Goal: Transaction & Acquisition: Purchase product/service

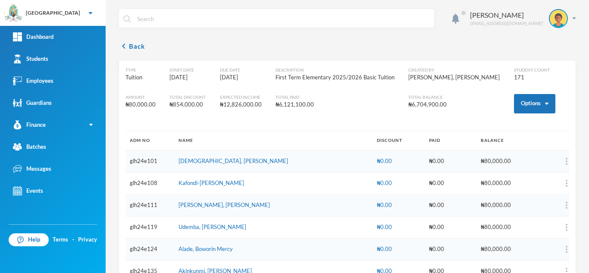
scroll to position [3656, 0]
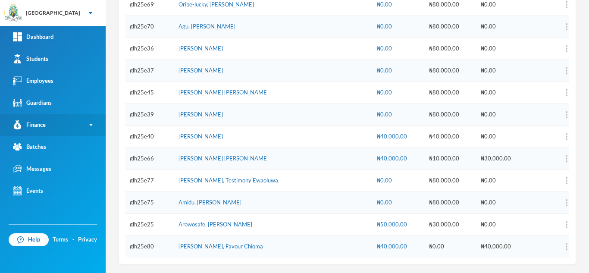
click at [86, 125] on link "Finance" at bounding box center [53, 125] width 106 height 22
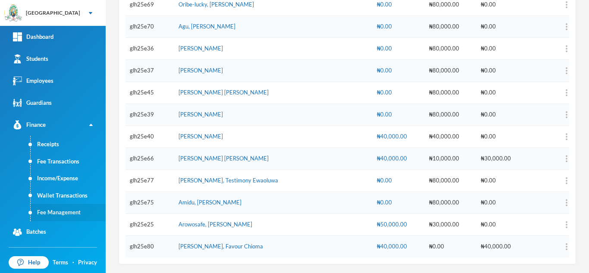
click at [66, 214] on link "Fee Management" at bounding box center [68, 212] width 75 height 17
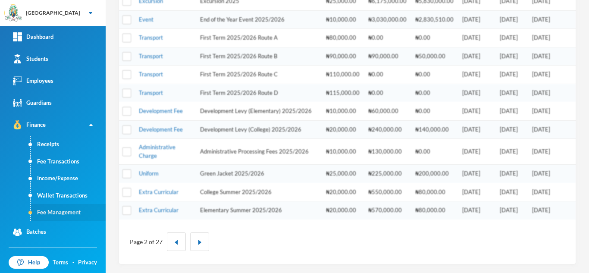
scroll to position [260, 0]
click at [148, 146] on link "Administrative Charge" at bounding box center [157, 152] width 37 height 16
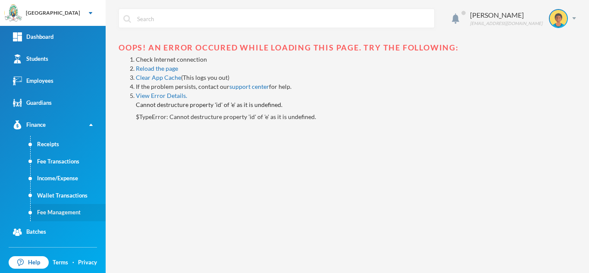
click at [69, 212] on link "Fee Management" at bounding box center [68, 212] width 75 height 17
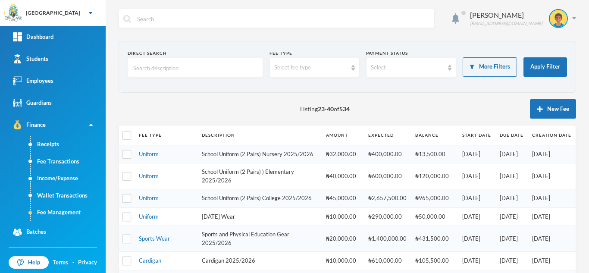
scroll to position [293, 0]
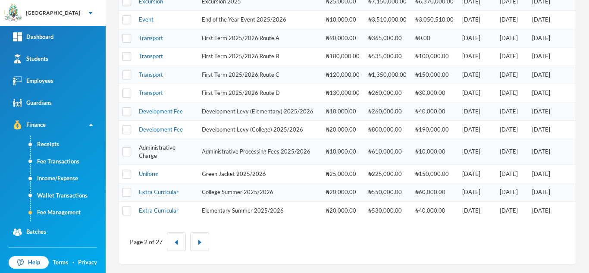
click at [144, 146] on link "Administrative Charge" at bounding box center [157, 152] width 37 height 16
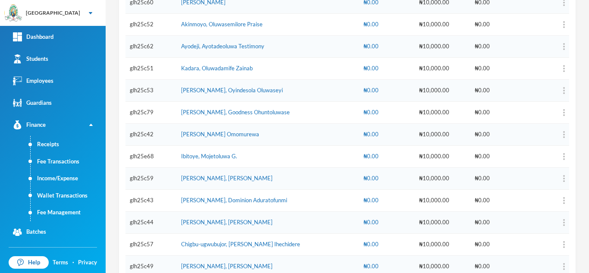
scroll to position [741, 0]
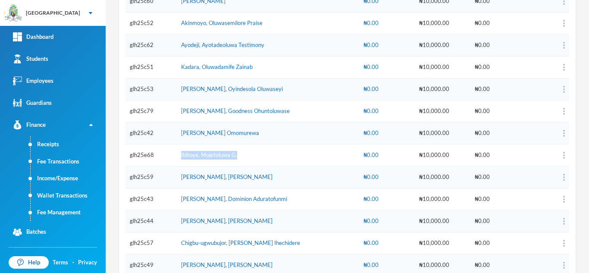
drag, startPoint x: 246, startPoint y: 150, endPoint x: 180, endPoint y: 145, distance: 65.8
click at [180, 145] on td "Ibitoye, Mojetoluwa G." at bounding box center [268, 155] width 183 height 22
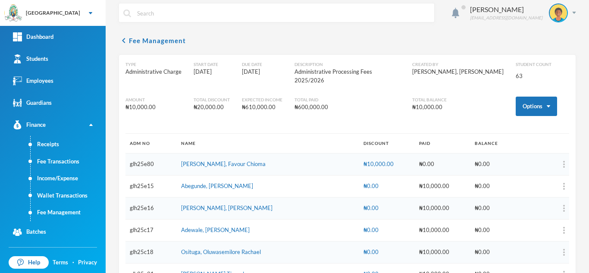
scroll to position [0, 0]
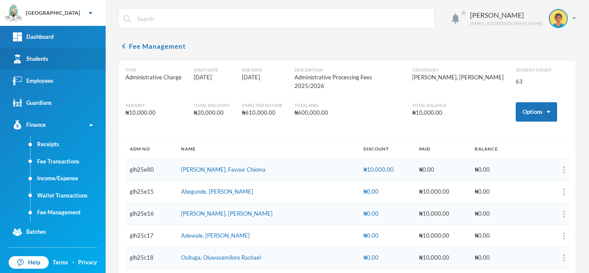
click at [78, 63] on link "Students" at bounding box center [53, 59] width 106 height 22
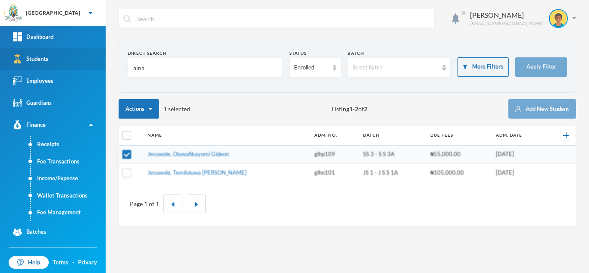
drag, startPoint x: 168, startPoint y: 69, endPoint x: 91, endPoint y: 64, distance: 77.0
click at [93, 64] on div "Greenland Hall Your Bluebic Account Greenland Hall Add a New School Dashboard S…" at bounding box center [294, 136] width 589 height 273
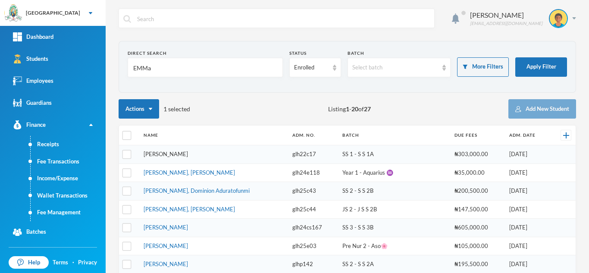
type input "EMMa"
click at [176, 154] on link "Emmanuel, Victoria Temiloluwa" at bounding box center [166, 154] width 44 height 7
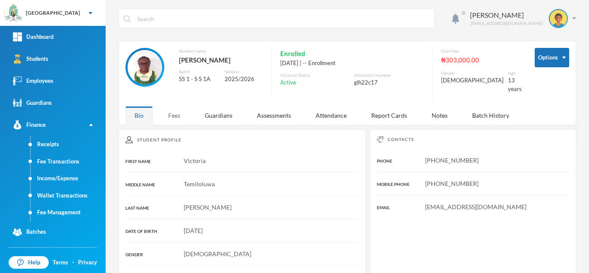
click at [167, 111] on div "Fees" at bounding box center [174, 115] width 30 height 19
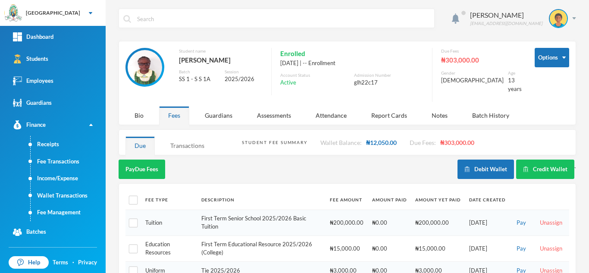
click at [188, 141] on div "Transactions" at bounding box center [187, 145] width 52 height 19
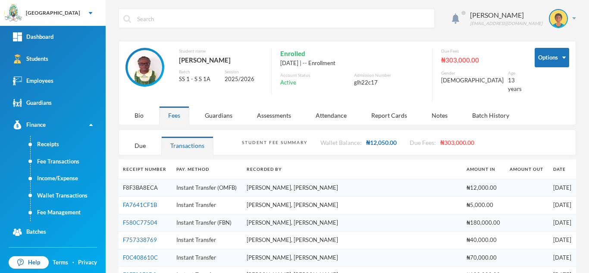
click at [137, 184] on link "F8F3BA8ECA" at bounding box center [140, 187] width 35 height 7
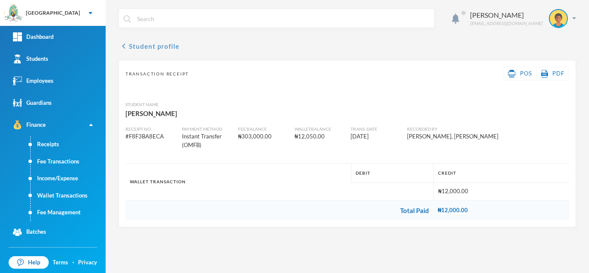
click at [135, 45] on button "chevron_left Student profile" at bounding box center [149, 46] width 61 height 10
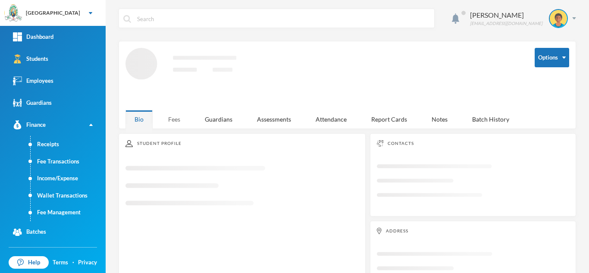
click at [175, 116] on div "Fees" at bounding box center [174, 119] width 30 height 19
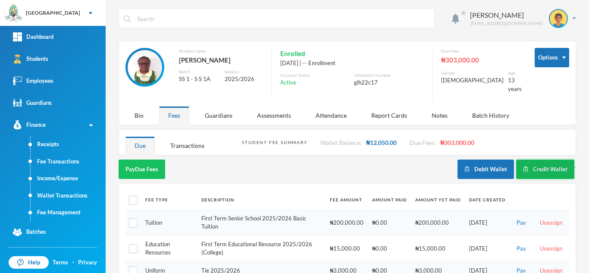
click at [533, 162] on button "Credit Wallet" at bounding box center [545, 169] width 58 height 19
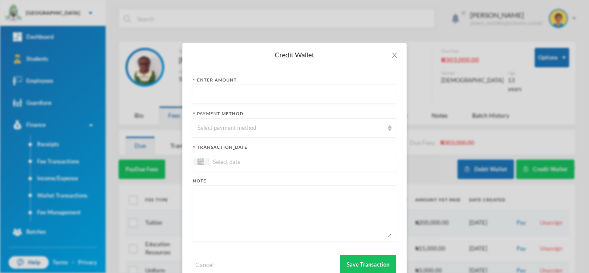
click at [243, 95] on input "text" at bounding box center [295, 94] width 194 height 19
type input "10000"
click at [232, 130] on div "Select payment method" at bounding box center [291, 128] width 186 height 9
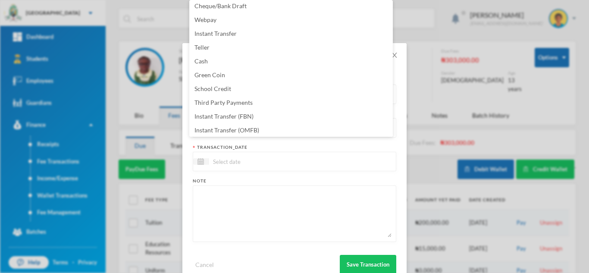
scroll to position [88, 0]
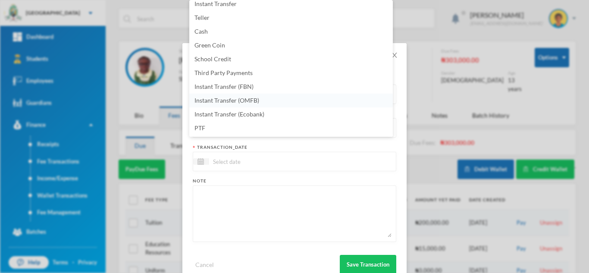
click at [292, 96] on li "Instant Transfer (OMFB)" at bounding box center [291, 101] width 204 height 14
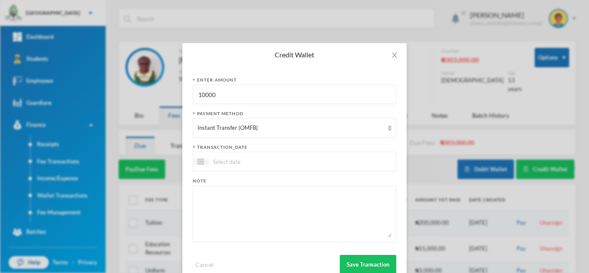
click at [283, 161] on div at bounding box center [295, 161] width 204 height 19
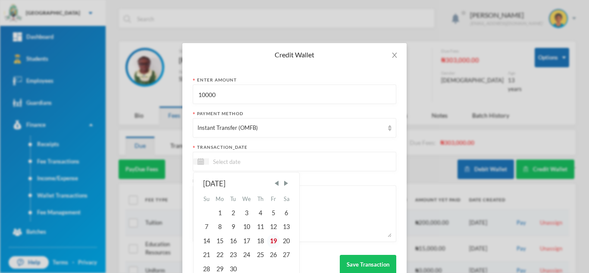
click at [269, 242] on div "19" at bounding box center [273, 241] width 13 height 14
type input "[DATE]"
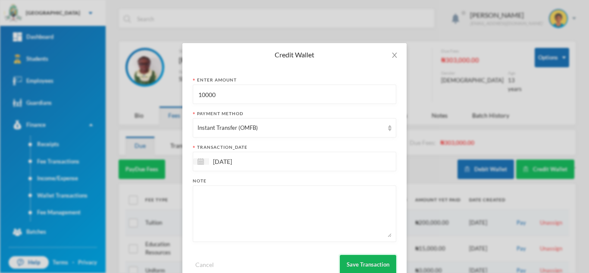
click at [367, 265] on button "Save Transaction" at bounding box center [368, 264] width 57 height 19
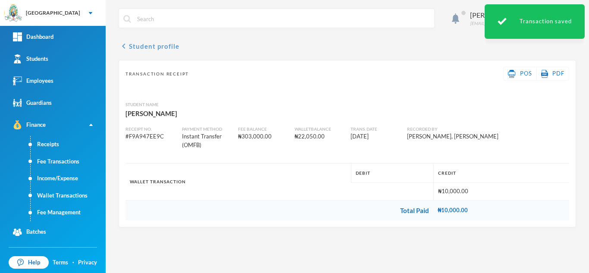
click at [157, 46] on button "chevron_left Student profile" at bounding box center [149, 46] width 61 height 10
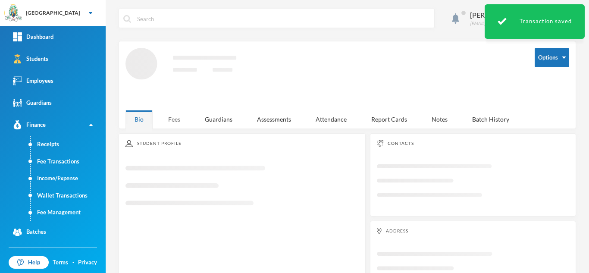
click at [170, 117] on div "Fees" at bounding box center [174, 119] width 30 height 19
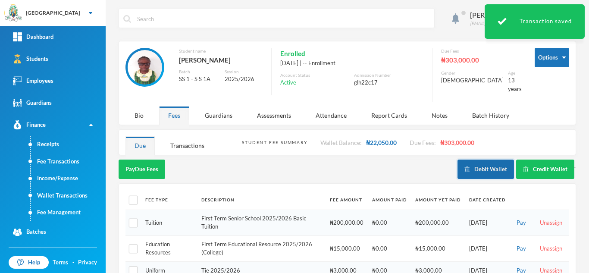
click at [477, 161] on button "Debit Wallet" at bounding box center [486, 169] width 57 height 19
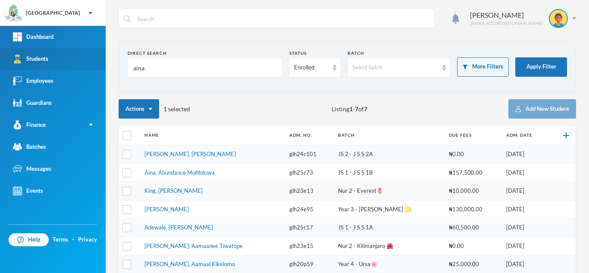
drag, startPoint x: 154, startPoint y: 75, endPoint x: 104, endPoint y: 68, distance: 50.5
click at [104, 68] on div "Greenland Hall Your Bluebic Account Greenland Hall Add a New School Dashboard S…" at bounding box center [294, 136] width 589 height 273
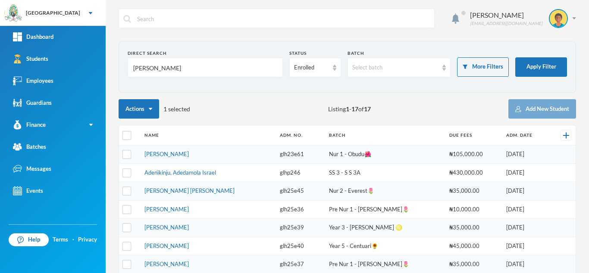
type input "adeniran"
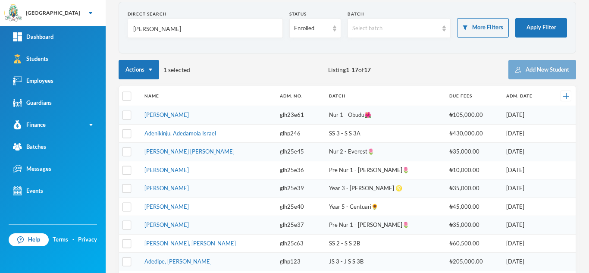
scroll to position [45, 0]
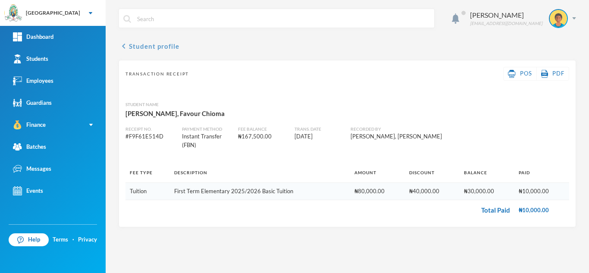
click at [142, 43] on button "chevron_left Student profile" at bounding box center [149, 46] width 61 height 10
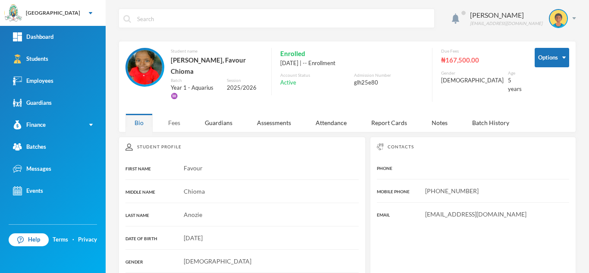
click at [173, 113] on div "Fees" at bounding box center [174, 122] width 30 height 19
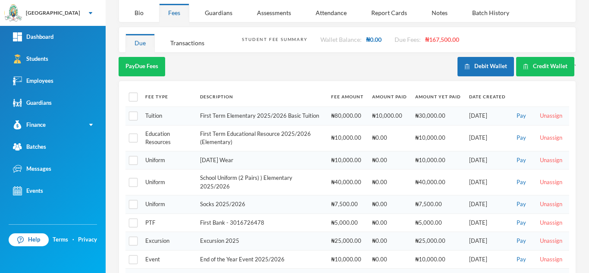
scroll to position [108, 0]
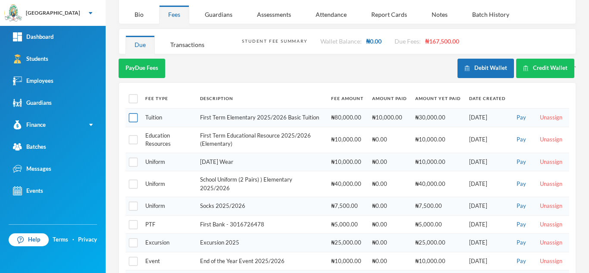
click at [131, 113] on input "checkbox" at bounding box center [133, 117] width 9 height 9
checkbox input "true"
click at [135, 202] on input "checkbox" at bounding box center [133, 206] width 9 height 9
checkbox input "true"
click at [133, 180] on input "checkbox" at bounding box center [133, 184] width 9 height 9
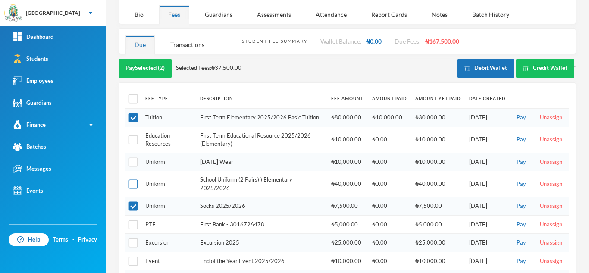
checkbox input "true"
click at [132, 135] on input "checkbox" at bounding box center [133, 139] width 9 height 9
checkbox input "true"
click at [132, 180] on input "checkbox" at bounding box center [133, 184] width 9 height 9
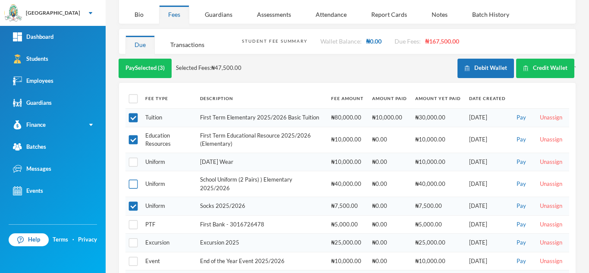
checkbox input "true"
click at [133, 135] on input "checkbox" at bounding box center [133, 139] width 9 height 9
checkbox input "false"
click at [141, 62] on button "Pay Selected (3)" at bounding box center [145, 68] width 53 height 19
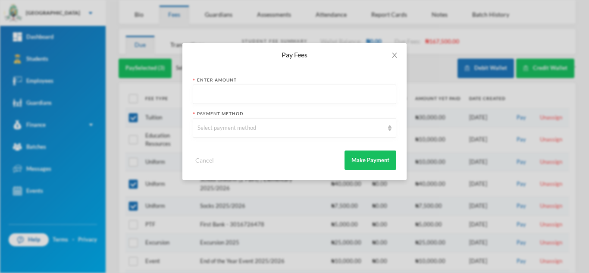
click at [224, 97] on input "text" at bounding box center [295, 94] width 194 height 19
type input "75000"
click at [236, 133] on div "Select payment method" at bounding box center [295, 127] width 204 height 19
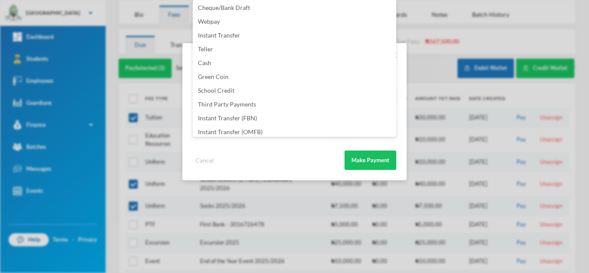
scroll to position [101, 0]
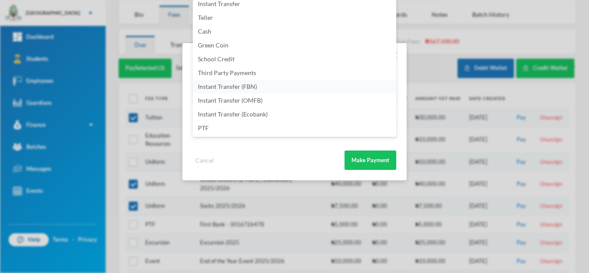
click at [265, 87] on li "Instant Transfer (FBN)" at bounding box center [295, 87] width 204 height 14
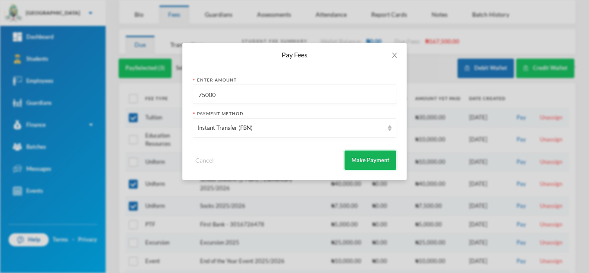
click at [364, 156] on button "Make Payment" at bounding box center [371, 160] width 52 height 19
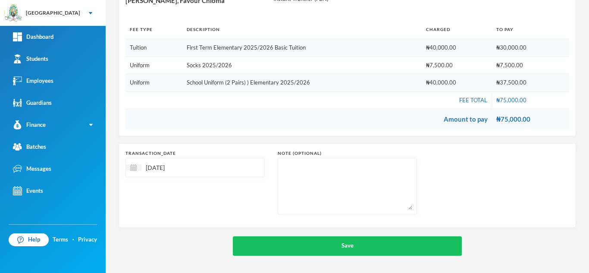
scroll to position [108, 0]
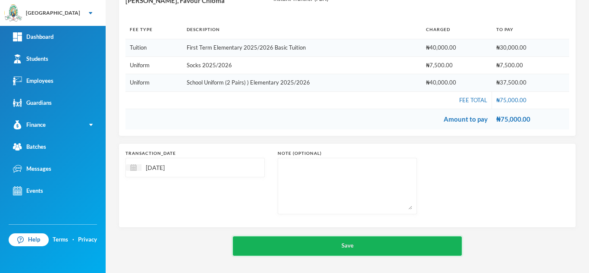
click at [304, 242] on button "Save" at bounding box center [347, 245] width 229 height 19
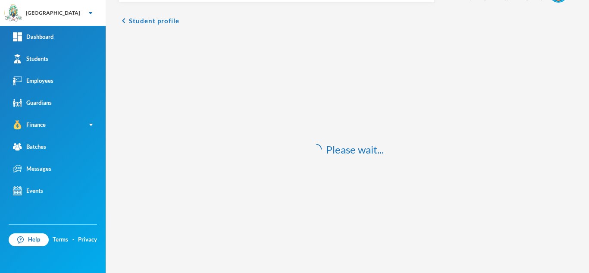
scroll to position [25, 0]
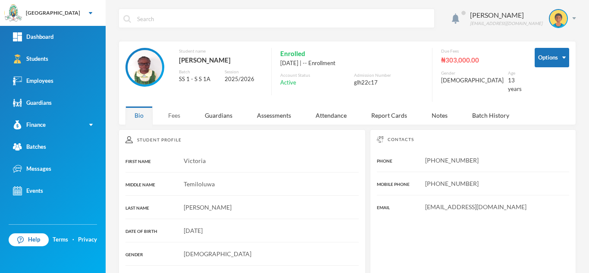
click at [178, 117] on div "Fees" at bounding box center [174, 115] width 30 height 19
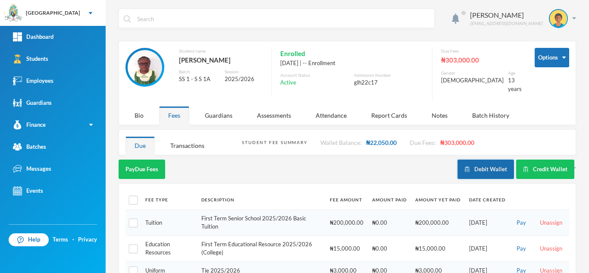
click at [474, 160] on button "Debit Wallet" at bounding box center [486, 169] width 57 height 19
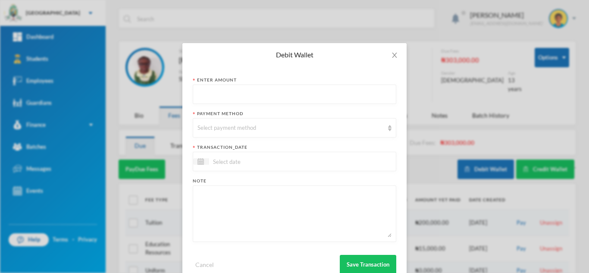
click at [252, 94] on input "text" at bounding box center [295, 94] width 194 height 19
type input "10000"
click at [245, 129] on div "Select payment method" at bounding box center [291, 128] width 186 height 9
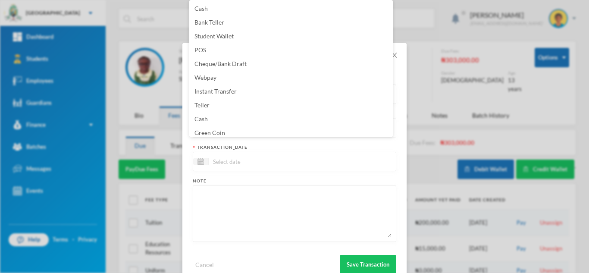
scroll to position [3, 0]
click at [245, 129] on li "Green Coin" at bounding box center [291, 130] width 204 height 14
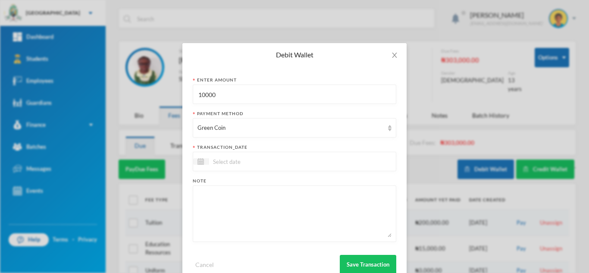
click at [235, 164] on input at bounding box center [245, 162] width 72 height 10
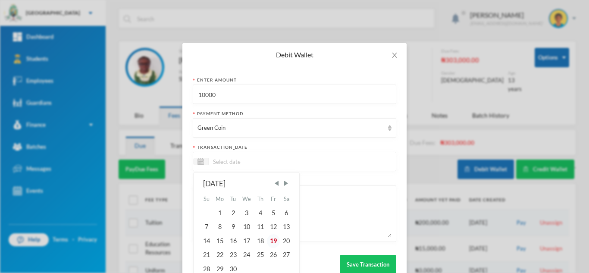
click at [273, 241] on div "19" at bounding box center [273, 241] width 13 height 14
type input "[DATE]"
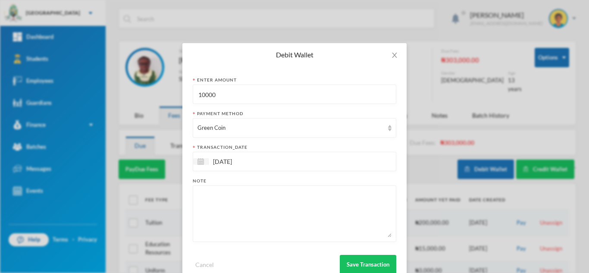
click at [255, 208] on textarea at bounding box center [295, 213] width 194 height 47
type textarea "10pcs of 80L"
click at [366, 264] on button "Save Transaction" at bounding box center [368, 264] width 57 height 19
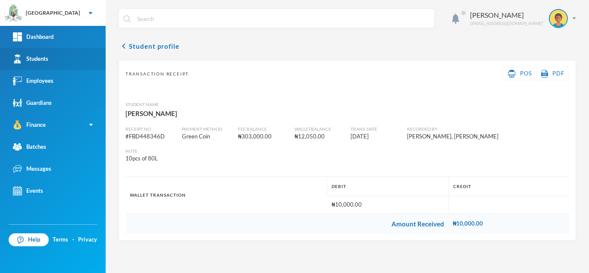
click at [74, 57] on link "Students" at bounding box center [53, 59] width 106 height 22
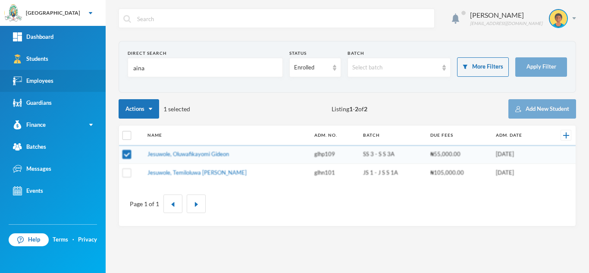
drag, startPoint x: 159, startPoint y: 74, endPoint x: 86, endPoint y: 70, distance: 73.5
click at [86, 70] on div "Greenland Hall Your Bluebic Account Greenland Hall Add a New School Dashboard S…" at bounding box center [294, 136] width 589 height 273
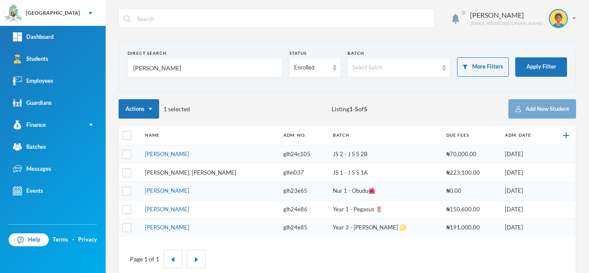
type input "JONATHAN"
click at [178, 174] on link "[PERSON_NAME], [PERSON_NAME]" at bounding box center [190, 172] width 91 height 7
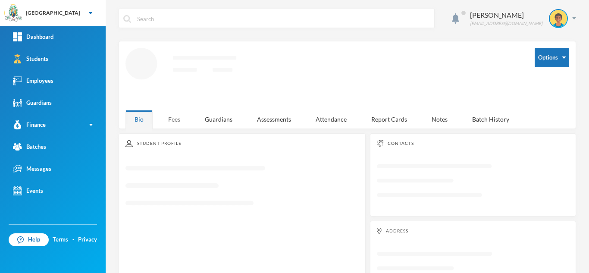
click at [164, 116] on div "Fees" at bounding box center [174, 119] width 30 height 19
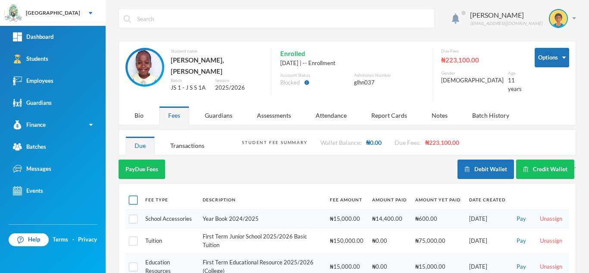
click at [132, 196] on input "checkbox" at bounding box center [133, 200] width 9 height 9
checkbox input "true"
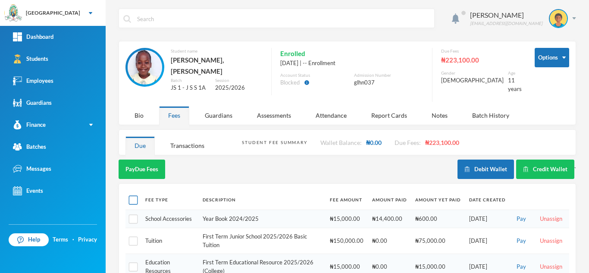
checkbox input "true"
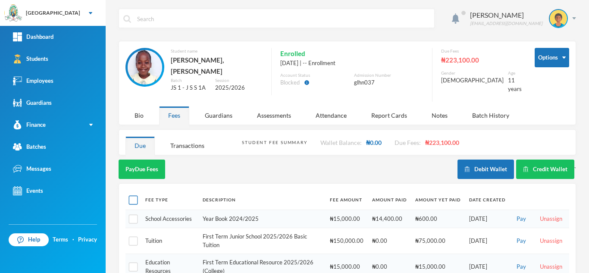
checkbox input "true"
click at [132, 263] on input "checkbox" at bounding box center [133, 267] width 9 height 9
checkbox input "false"
click at [134, 196] on input "checkbox" at bounding box center [133, 200] width 9 height 9
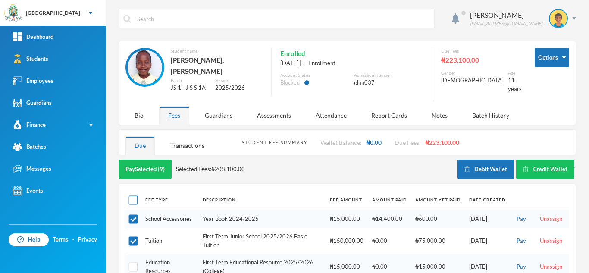
checkbox input "true"
click at [134, 196] on input "checkbox" at bounding box center [133, 200] width 9 height 9
checkbox input "false"
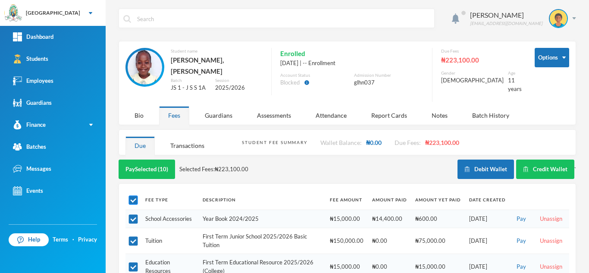
checkbox input "false"
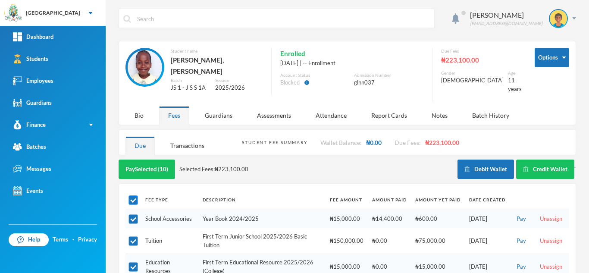
checkbox input "false"
click at [133, 215] on input "checkbox" at bounding box center [133, 219] width 9 height 9
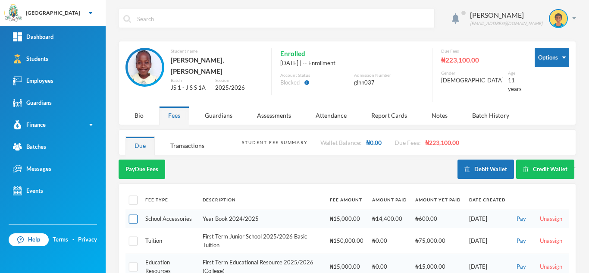
checkbox input "true"
click at [132, 237] on input "checkbox" at bounding box center [133, 241] width 9 height 9
checkbox input "true"
click at [143, 160] on button "Pay Selected (2)" at bounding box center [145, 169] width 53 height 19
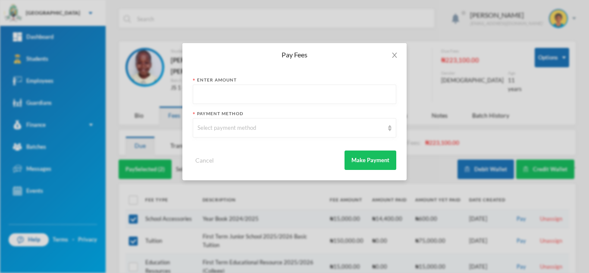
click at [266, 94] on input "text" at bounding box center [295, 94] width 194 height 19
type input "92500"
click at [390, 60] on span "Close" at bounding box center [395, 55] width 24 height 24
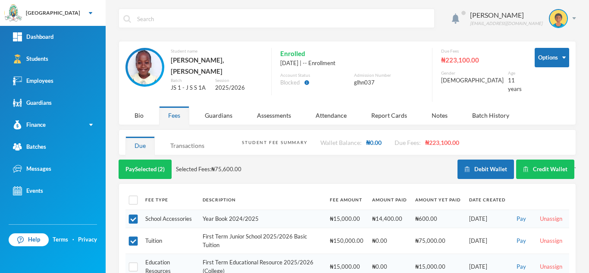
click at [184, 139] on div "Transactions" at bounding box center [187, 145] width 52 height 19
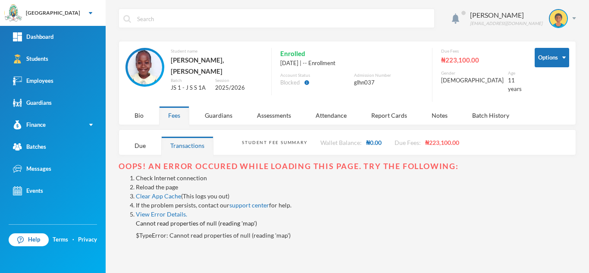
click at [144, 183] on link "Reload the page" at bounding box center [157, 186] width 42 height 7
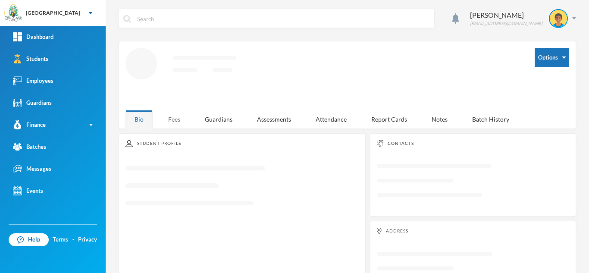
click at [176, 117] on div "Fees" at bounding box center [174, 119] width 30 height 19
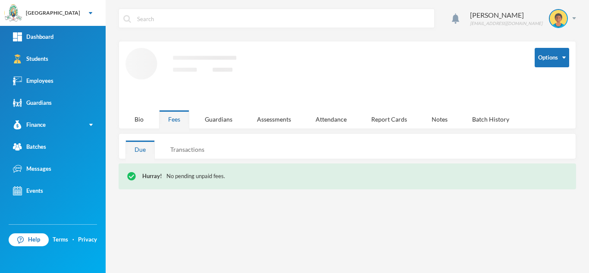
click at [193, 145] on div "Transactions" at bounding box center [187, 149] width 52 height 19
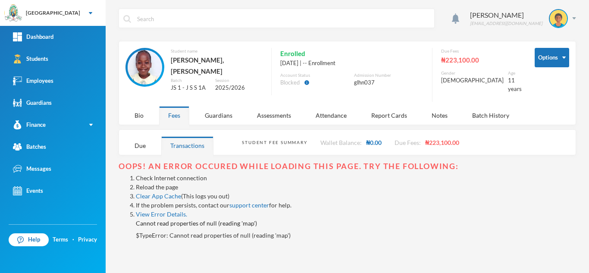
click at [153, 183] on link "Reload the page" at bounding box center [157, 186] width 42 height 7
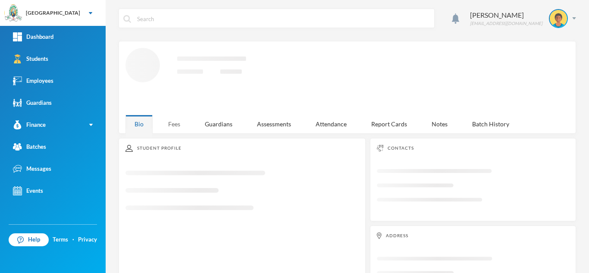
click at [171, 122] on div "Fees" at bounding box center [174, 124] width 30 height 19
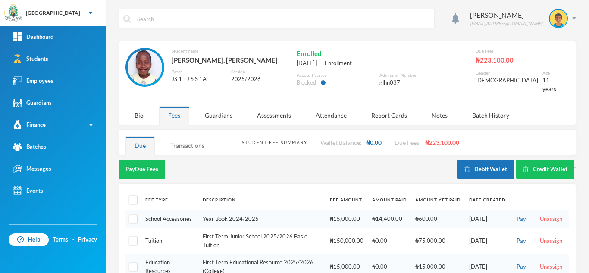
click at [180, 148] on div "Transactions" at bounding box center [187, 145] width 52 height 19
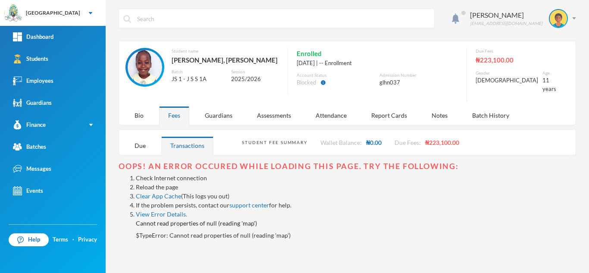
click at [154, 183] on link "Reload the page" at bounding box center [157, 186] width 42 height 7
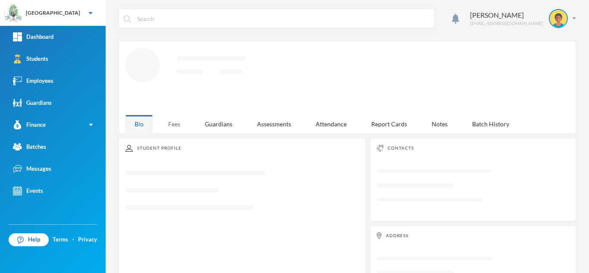
click at [173, 120] on div "Fees" at bounding box center [174, 124] width 30 height 19
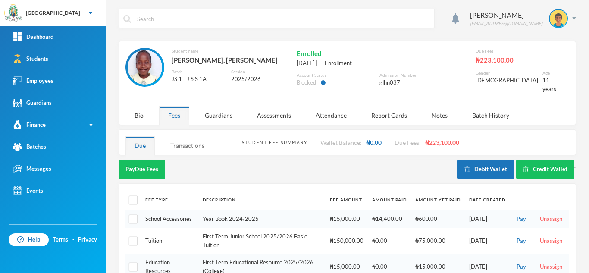
click at [179, 136] on div "Transactions" at bounding box center [187, 145] width 52 height 19
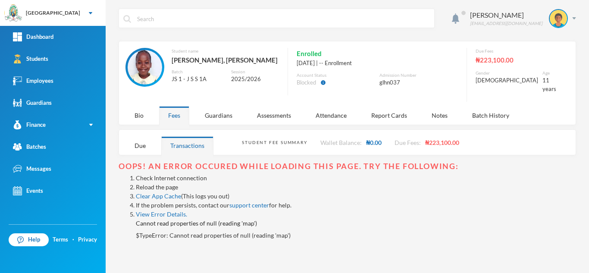
click at [153, 183] on link "Reload the page" at bounding box center [157, 186] width 42 height 7
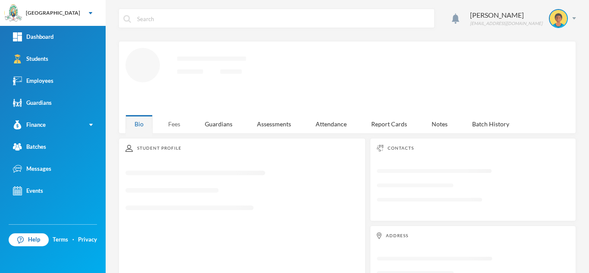
click at [167, 123] on div "Fees" at bounding box center [174, 124] width 30 height 19
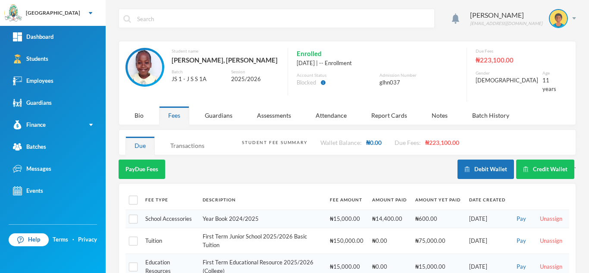
click at [178, 142] on div "Transactions" at bounding box center [187, 145] width 52 height 19
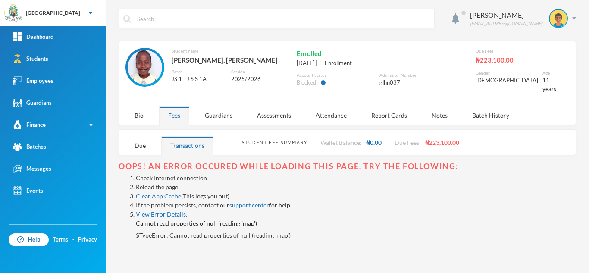
click at [157, 183] on link "Reload the page" at bounding box center [157, 186] width 42 height 7
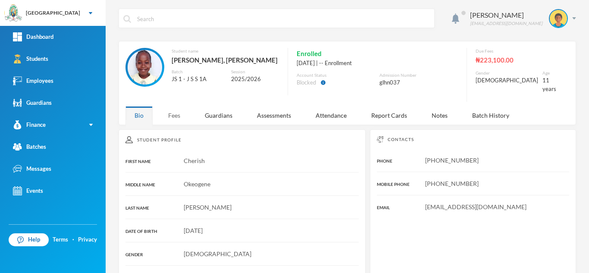
click at [171, 107] on div "Fees" at bounding box center [174, 115] width 30 height 19
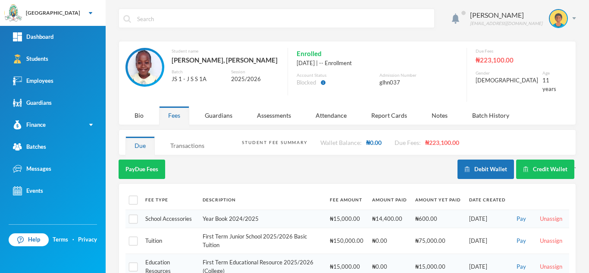
click at [194, 137] on div "Transactions" at bounding box center [187, 145] width 52 height 19
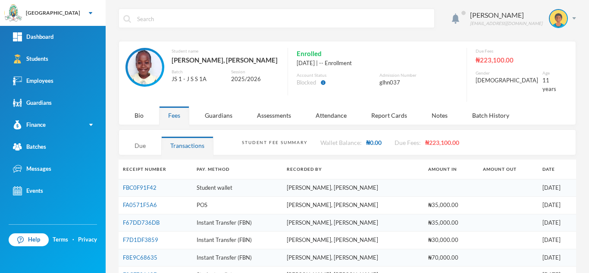
click at [140, 136] on div "Due" at bounding box center [140, 145] width 29 height 19
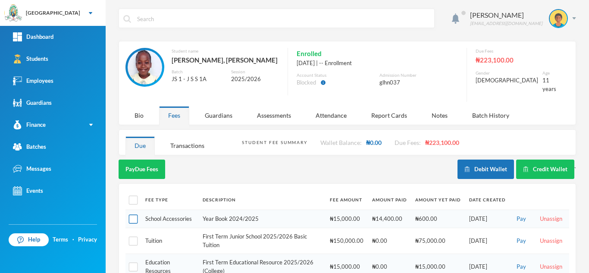
click at [131, 215] on input "checkbox" at bounding box center [133, 219] width 9 height 9
checkbox input "true"
click at [131, 237] on input "checkbox" at bounding box center [133, 241] width 9 height 9
checkbox input "true"
click at [141, 160] on button "Pay Selected (2)" at bounding box center [145, 169] width 53 height 19
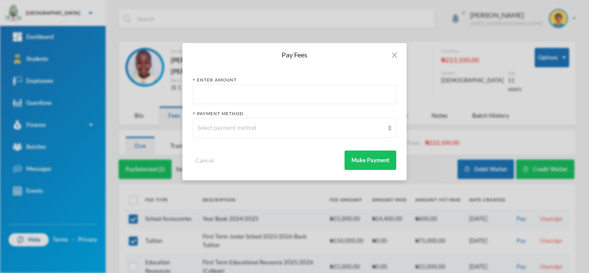
click at [262, 98] on input "text" at bounding box center [295, 94] width 194 height 19
type input "92500"
click at [263, 126] on div "Select payment method" at bounding box center [291, 128] width 186 height 9
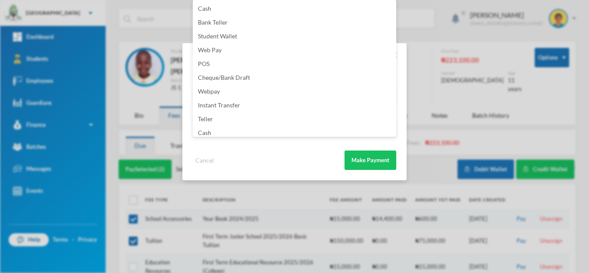
scroll to position [101, 0]
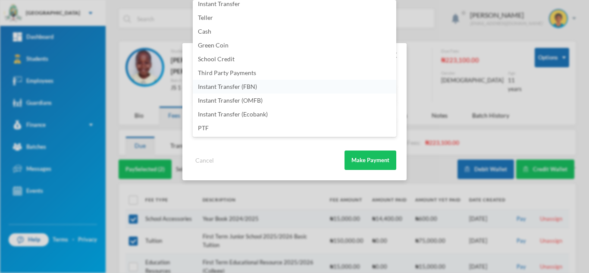
click at [251, 85] on span "Instant Transfer (FBN)" at bounding box center [227, 86] width 59 height 7
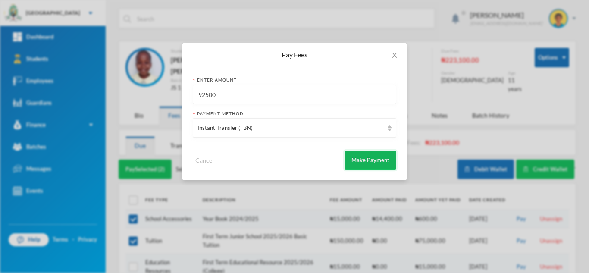
click at [358, 155] on button "Make Payment" at bounding box center [371, 160] width 52 height 19
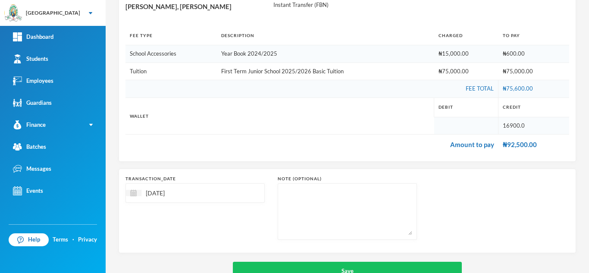
scroll to position [127, 0]
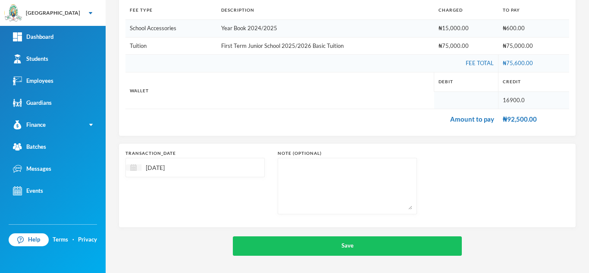
click at [133, 165] on img at bounding box center [133, 167] width 6 height 6
click at [194, 250] on div "18" at bounding box center [192, 247] width 13 height 14
type input "[DATE]"
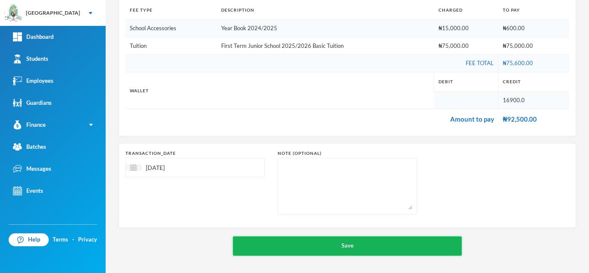
click at [296, 252] on button "Save" at bounding box center [347, 245] width 229 height 19
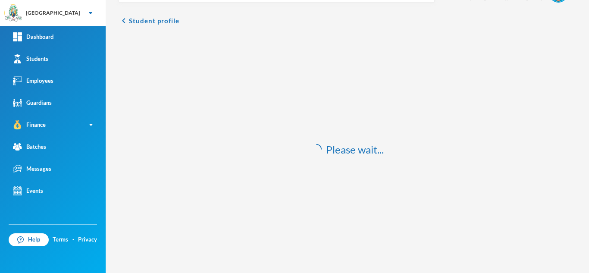
scroll to position [25, 0]
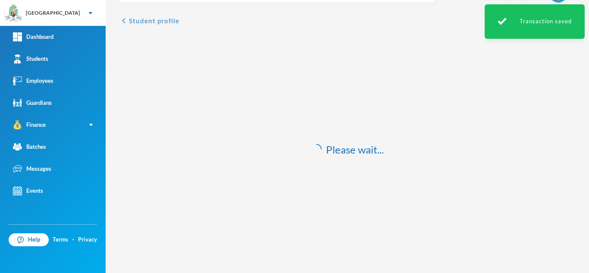
click at [138, 23] on button "chevron_left Student profile" at bounding box center [149, 21] width 61 height 10
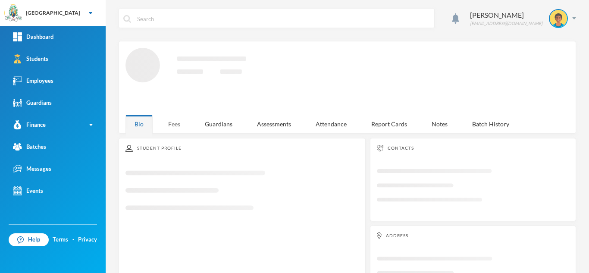
click at [176, 122] on div "Fees" at bounding box center [174, 124] width 30 height 19
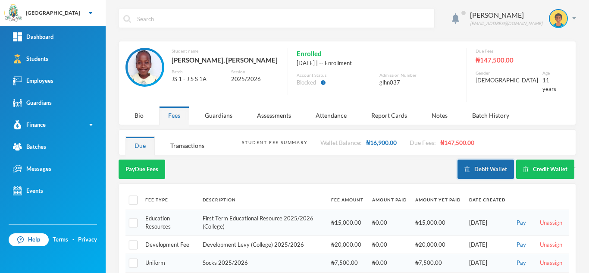
click at [479, 168] on button "Debit Wallet" at bounding box center [486, 169] width 57 height 19
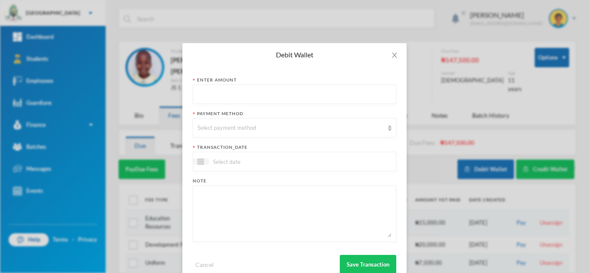
click at [237, 95] on input "text" at bounding box center [295, 94] width 194 height 19
type input "2500"
click at [230, 124] on div "Select payment method" at bounding box center [291, 128] width 186 height 9
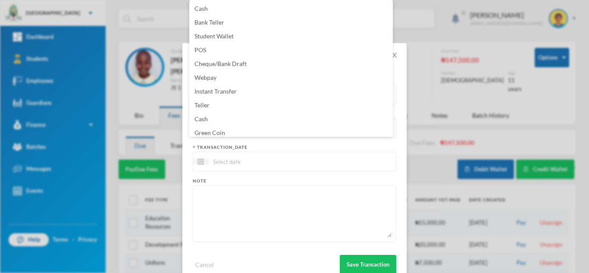
scroll to position [3, 0]
click at [226, 131] on li "Green Coin" at bounding box center [291, 130] width 204 height 14
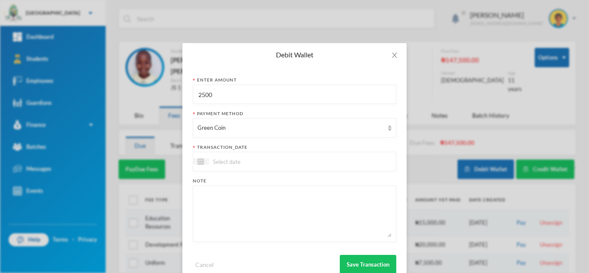
click at [227, 164] on input at bounding box center [245, 162] width 72 height 10
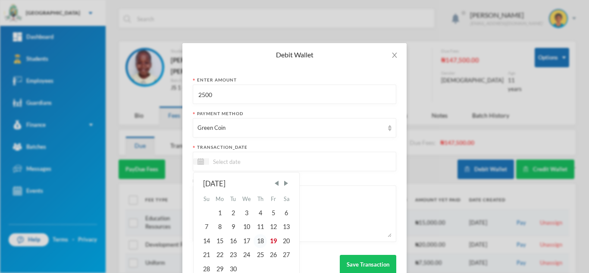
click at [262, 242] on div "18" at bounding box center [260, 241] width 13 height 14
type input "[DATE]"
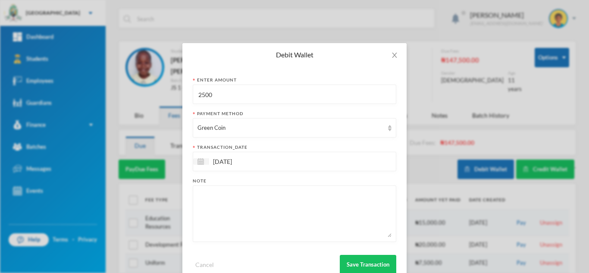
click at [251, 218] on textarea at bounding box center [295, 213] width 194 height 47
type textarea "5PCS OF 40L"
click at [357, 265] on button "Save Transaction" at bounding box center [368, 264] width 57 height 19
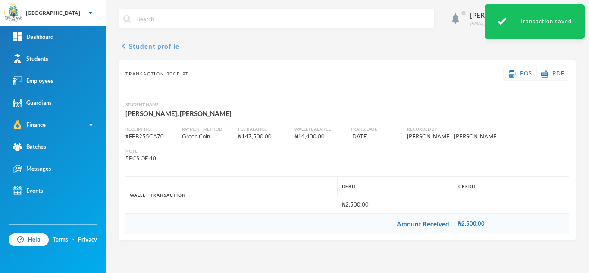
click at [149, 43] on button "chevron_left Student profile" at bounding box center [149, 46] width 61 height 10
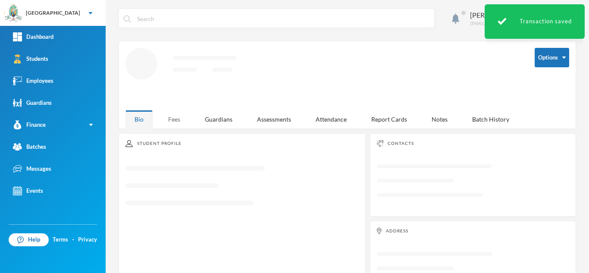
click at [172, 120] on div "Fees" at bounding box center [174, 119] width 30 height 19
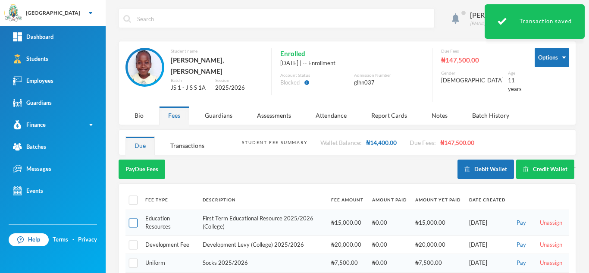
click at [133, 218] on input "checkbox" at bounding box center [133, 222] width 9 height 9
checkbox input "true"
click at [144, 165] on button "Pay Selected (1)" at bounding box center [145, 169] width 53 height 19
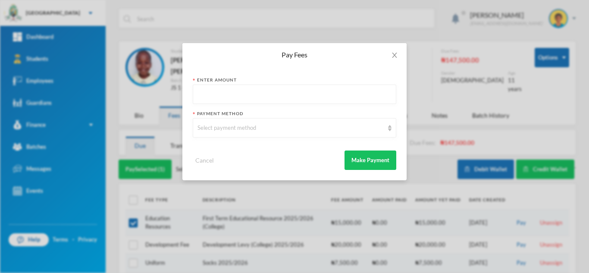
click at [228, 98] on input "text" at bounding box center [295, 94] width 194 height 19
type input "14400"
click at [227, 128] on div "Select payment method" at bounding box center [291, 128] width 186 height 9
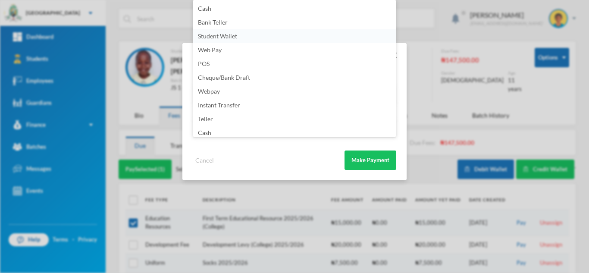
click at [210, 34] on span "Student Wallet" at bounding box center [217, 35] width 39 height 7
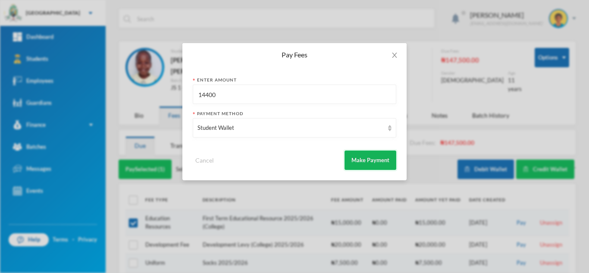
click at [361, 152] on button "Make Payment" at bounding box center [371, 160] width 52 height 19
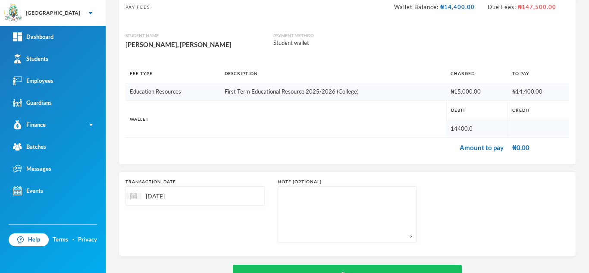
scroll to position [92, 0]
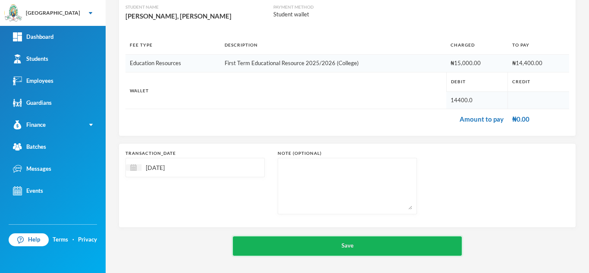
click at [313, 247] on button "Save" at bounding box center [347, 245] width 229 height 19
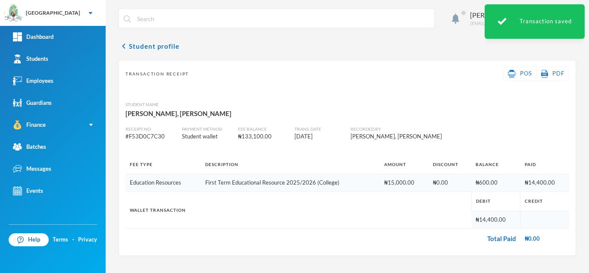
click at [151, 52] on div "chevron_left Student profile Transaction Receipt POS PDF Student Name [PERSON_N…" at bounding box center [348, 148] width 458 height 215
click at [148, 46] on button "chevron_left Student profile" at bounding box center [149, 46] width 61 height 10
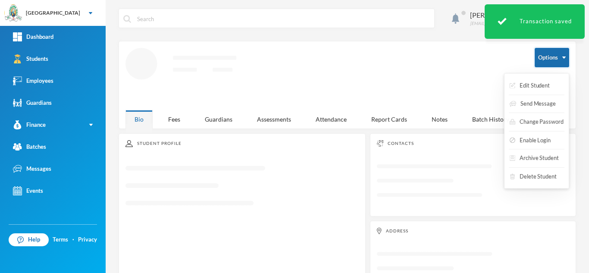
click at [545, 53] on button "Options" at bounding box center [552, 57] width 35 height 19
click at [530, 134] on button "Enable Login" at bounding box center [530, 141] width 43 height 16
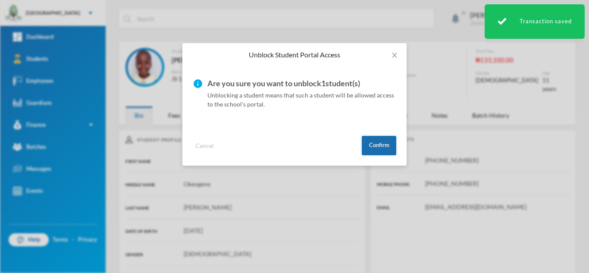
click at [380, 150] on button "Confirm" at bounding box center [379, 145] width 35 height 19
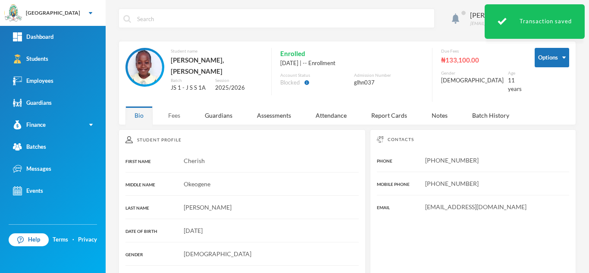
click at [176, 108] on div "Fees" at bounding box center [174, 115] width 30 height 19
